Goal: Transaction & Acquisition: Purchase product/service

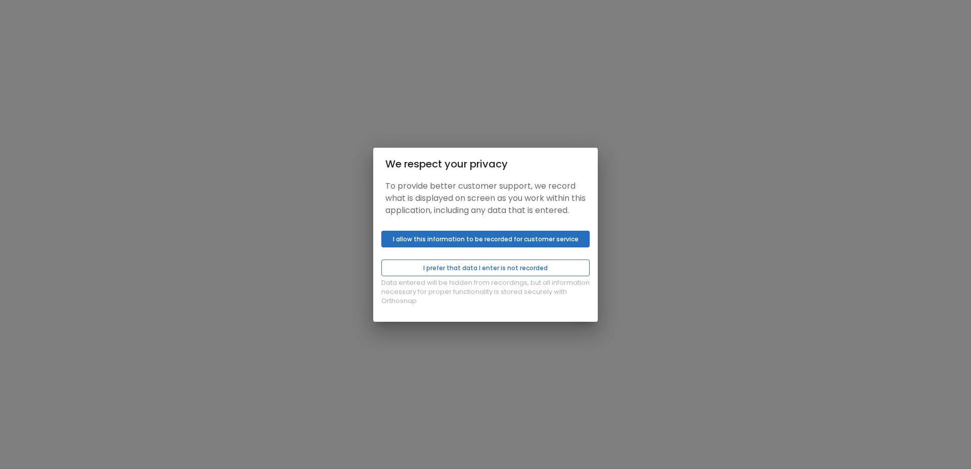
click at [442, 276] on button "I prefer that data I enter is not recorded" at bounding box center [485, 267] width 208 height 17
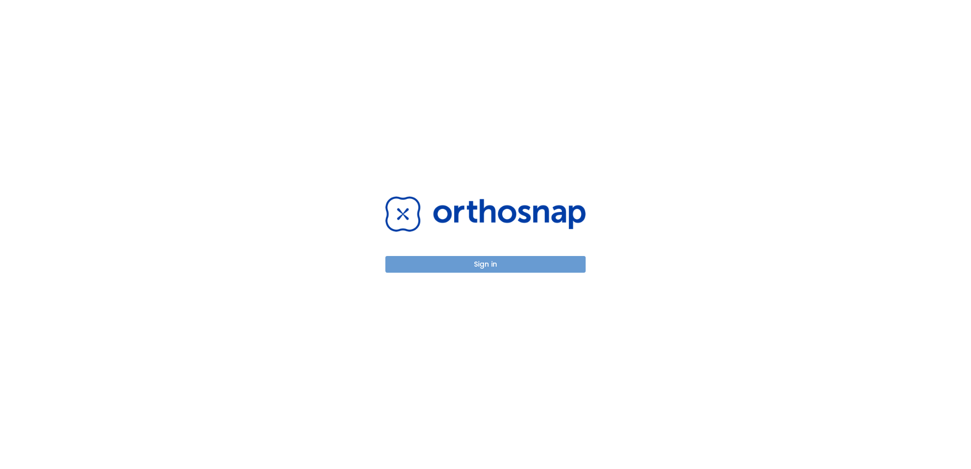
click at [469, 263] on button "Sign in" at bounding box center [485, 264] width 200 height 17
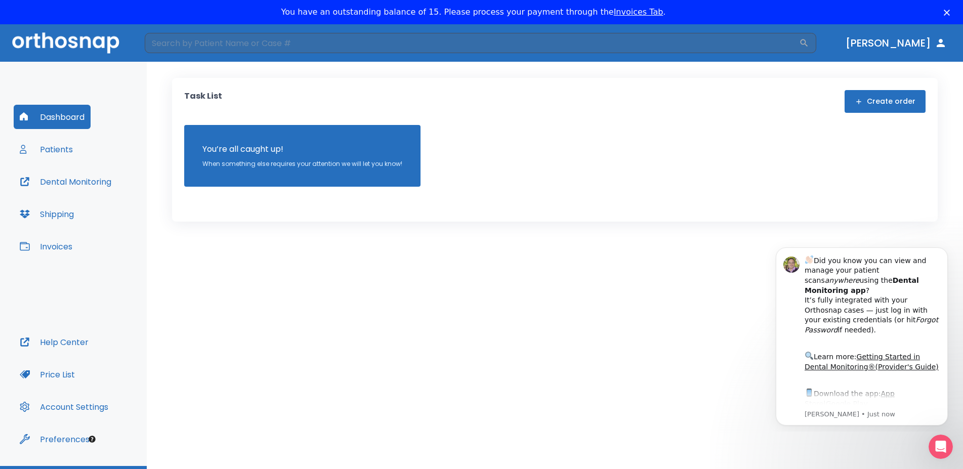
click at [52, 242] on button "Invoices" at bounding box center [46, 246] width 65 height 24
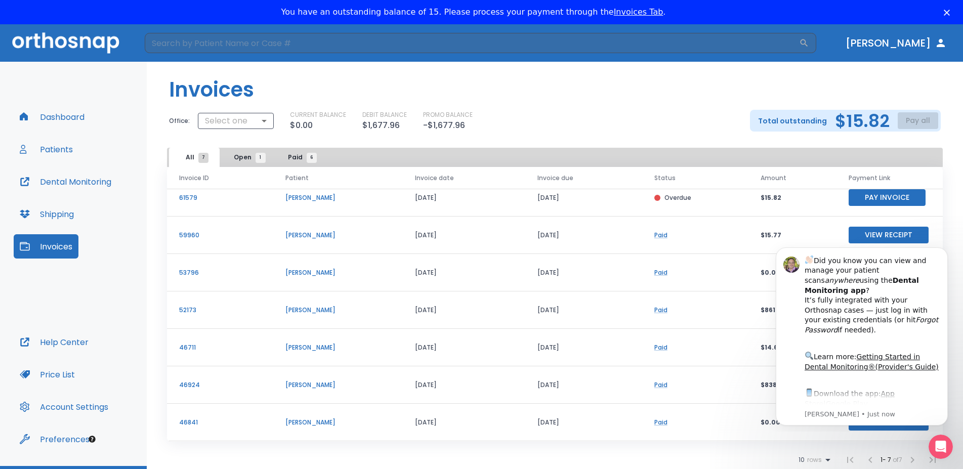
scroll to position [24, 0]
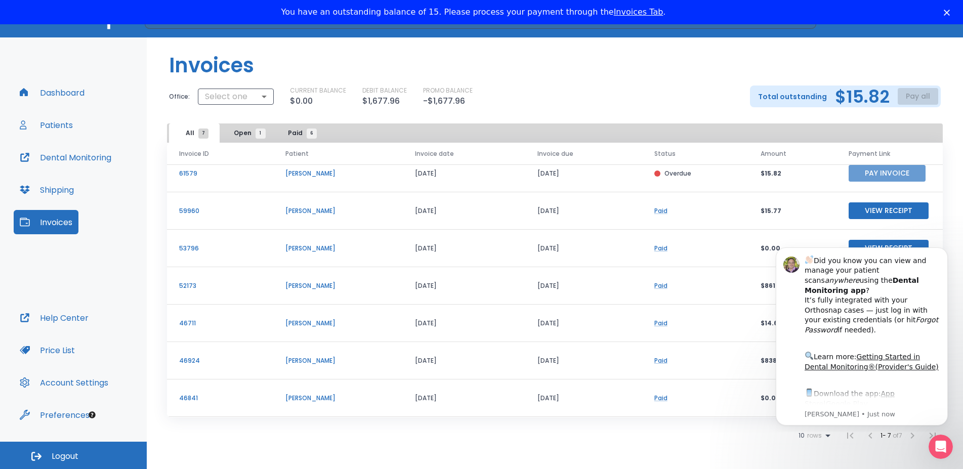
click at [875, 169] on button "Pay Invoice" at bounding box center [886, 173] width 77 height 17
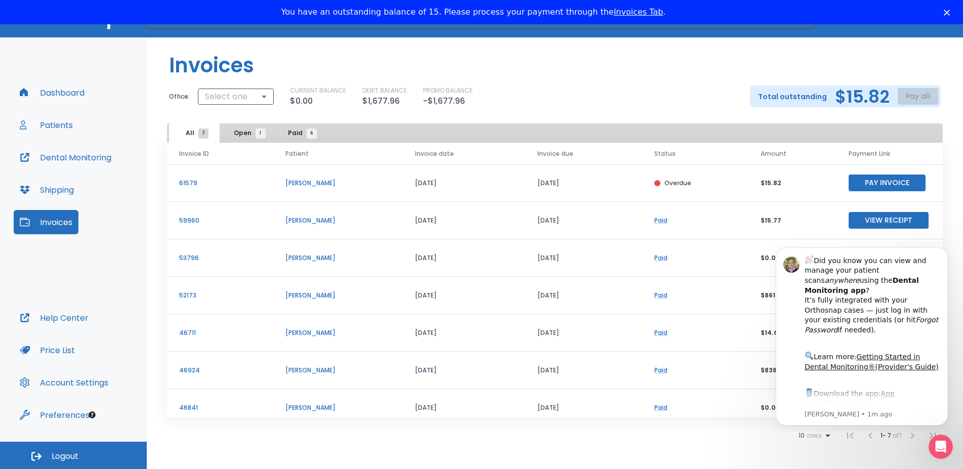
scroll to position [10, 0]
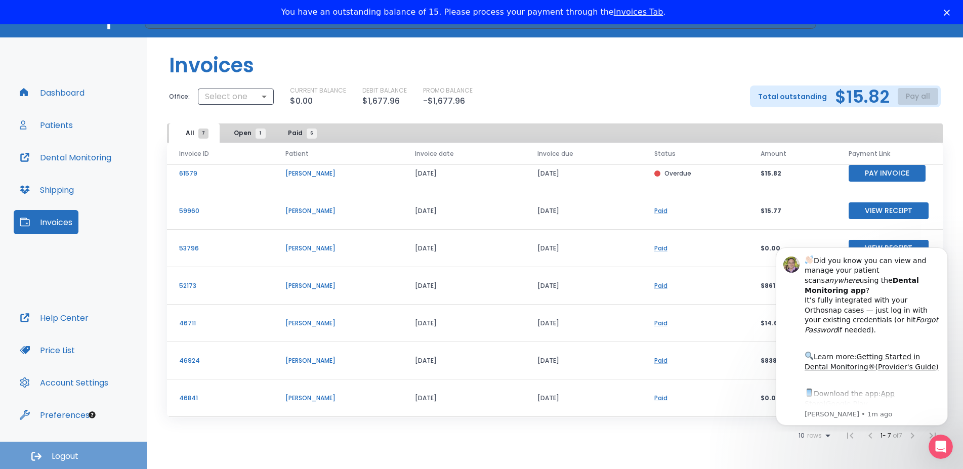
click at [64, 450] on button "Logout" at bounding box center [73, 455] width 147 height 27
